Goal: Task Accomplishment & Management: Manage account settings

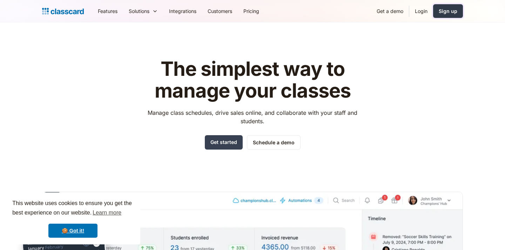
click at [446, 13] on div "Sign up" at bounding box center [448, 10] width 19 height 7
click at [416, 11] on link "Login" at bounding box center [422, 11] width 24 height 16
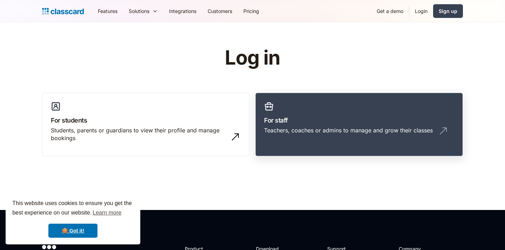
click at [274, 117] on h3 "For staff" at bounding box center [359, 119] width 190 height 9
